Goal: Transaction & Acquisition: Purchase product/service

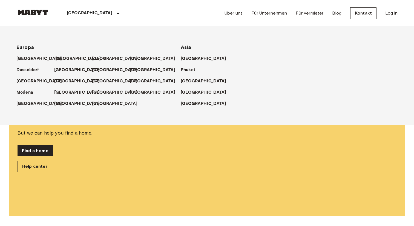
click at [61, 58] on p "[GEOGRAPHIC_DATA]" at bounding box center [78, 58] width 46 height 7
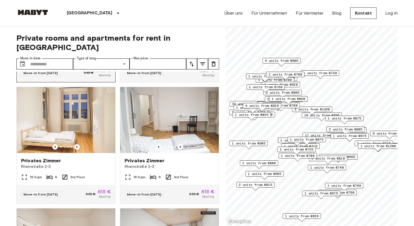
scroll to position [232, 0]
click at [57, 58] on input "Move-in date" at bounding box center [51, 63] width 43 height 11
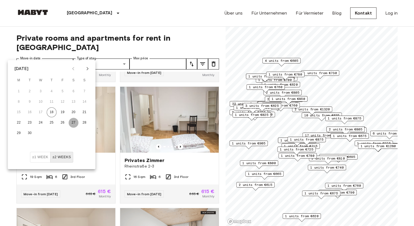
click at [73, 121] on button "27" at bounding box center [74, 123] width 10 height 10
type input "**********"
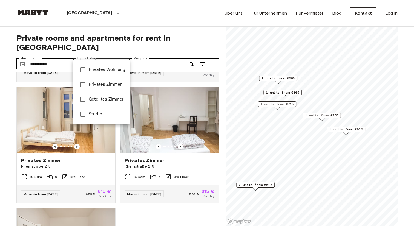
click at [149, 53] on div at bounding box center [207, 113] width 414 height 226
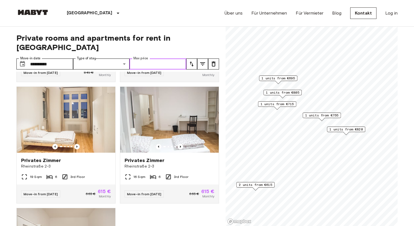
click at [150, 58] on input "Max price" at bounding box center [158, 63] width 57 height 11
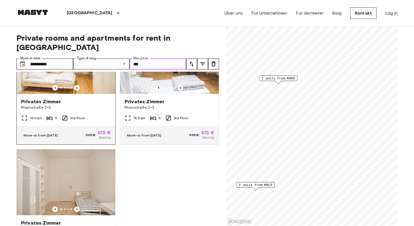
scroll to position [42, 0]
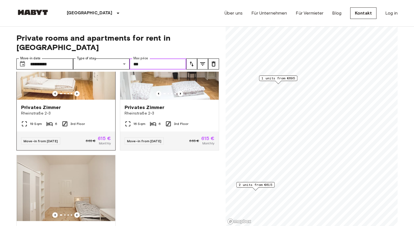
click at [90, 74] on img at bounding box center [66, 67] width 99 height 66
type input "***"
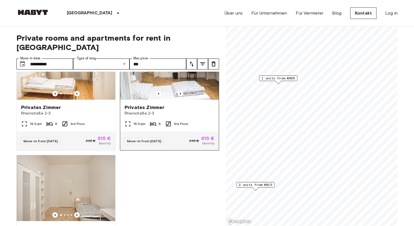
click at [180, 104] on div "Privates Zimmer" at bounding box center [170, 107] width 90 height 7
click at [95, 104] on div "Privates Zimmer" at bounding box center [66, 107] width 90 height 7
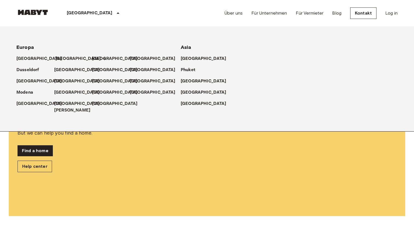
click at [61, 56] on p "[GEOGRAPHIC_DATA]" at bounding box center [78, 58] width 46 height 7
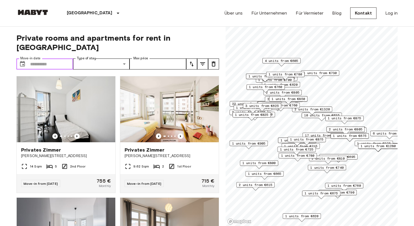
click at [65, 58] on input "Move-in date" at bounding box center [51, 63] width 43 height 11
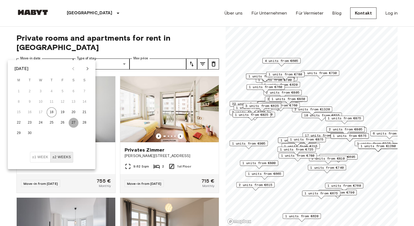
click at [74, 124] on button "27" at bounding box center [74, 123] width 10 height 10
type input "**********"
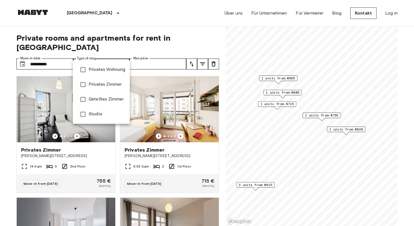
click at [161, 55] on div at bounding box center [207, 113] width 414 height 226
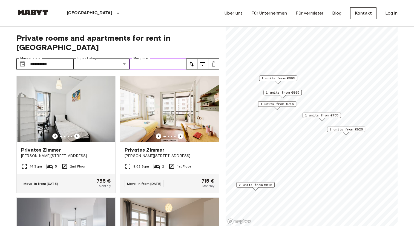
click at [161, 58] on input "Max price" at bounding box center [158, 63] width 57 height 11
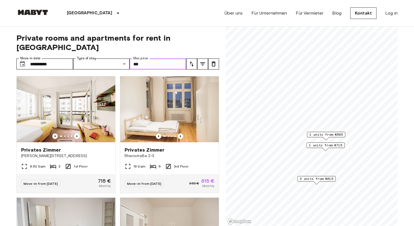
click at [318, 179] on span "2 units from €615" at bounding box center [316, 178] width 33 height 5
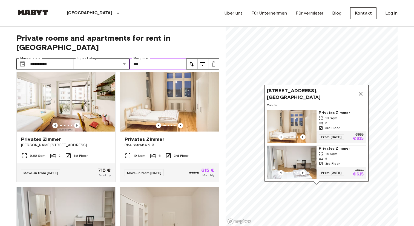
scroll to position [10, 0]
click at [54, 94] on img at bounding box center [66, 99] width 99 height 66
type input "***"
click at [169, 21] on div "Berlin Europa Amsterdam Berlin Brüssel Köln Dusseldorf Frankfurt Graz Hamburg L…" at bounding box center [206, 13] width 381 height 26
click at [360, 95] on icon "Map marker" at bounding box center [361, 93] width 7 height 7
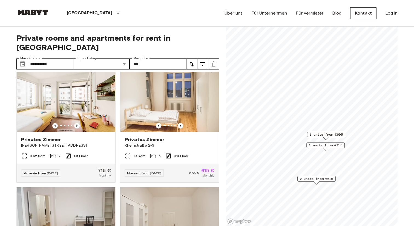
click at [338, 132] on span "1 units from €695" at bounding box center [326, 134] width 33 height 5
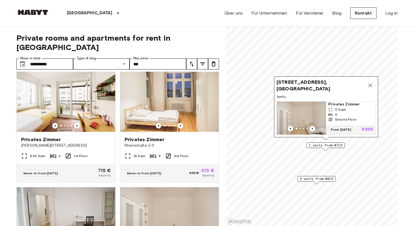
click at [368, 86] on icon "Map marker" at bounding box center [370, 85] width 7 height 7
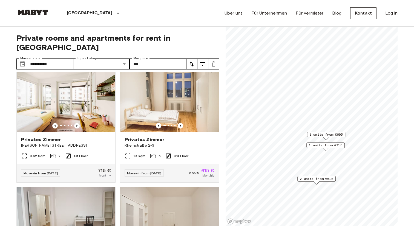
click at [327, 145] on span "1 units from €715" at bounding box center [325, 145] width 33 height 5
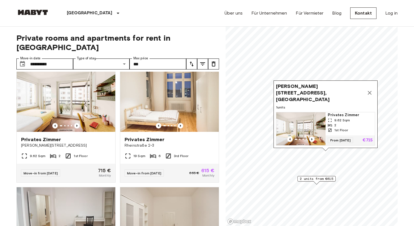
click at [369, 94] on icon "Map marker" at bounding box center [370, 92] width 7 height 7
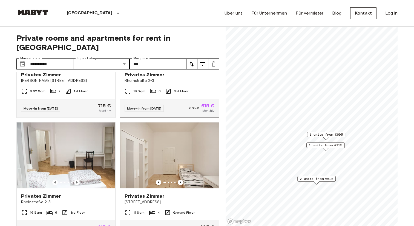
scroll to position [84, 0]
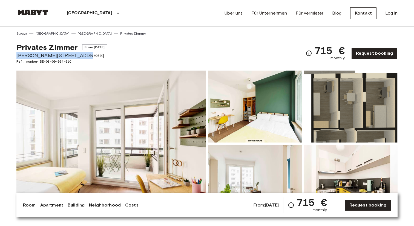
drag, startPoint x: 18, startPoint y: 56, endPoint x: 94, endPoint y: 55, distance: 76.2
click at [94, 55] on span "[PERSON_NAME][STREET_ADDRESS]" at bounding box center [61, 55] width 91 height 7
copy span "[PERSON_NAME][STREET_ADDRESS]"
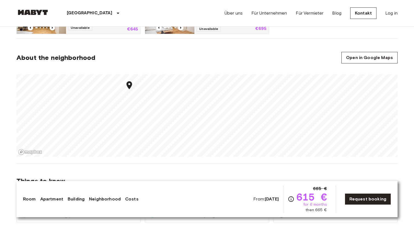
scroll to position [365, 0]
